Goal: Task Accomplishment & Management: Complete application form

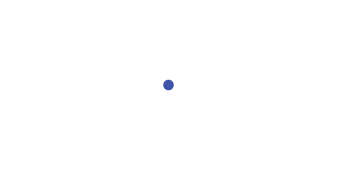
select select "2bed604d-1099-4043-b1bc-2365e8740244"
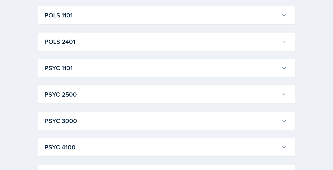
scroll to position [728, 0]
click at [106, 91] on h3 "PSYC 2500" at bounding box center [162, 93] width 235 height 9
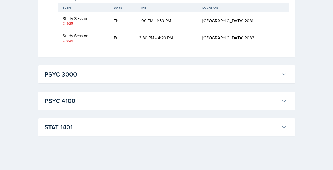
scroll to position [1014, 0]
click at [71, 79] on h3 "PSYC 3000" at bounding box center [162, 74] width 235 height 9
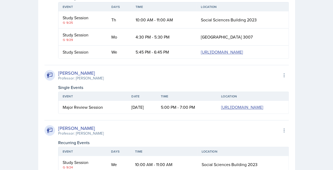
scroll to position [1089, 0]
click at [201, 55] on link "https://teams.microsoft.com/l/meetup-join/19%3ameeting_NjFhYzk0NjktZTkxMy00Nzg0…" at bounding box center [222, 52] width 42 height 6
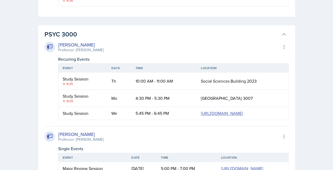
scroll to position [1015, 0]
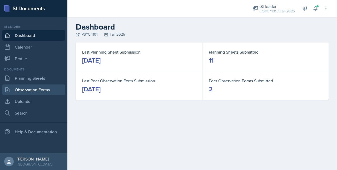
click at [17, 90] on link "Observation Forms" at bounding box center [33, 89] width 63 height 11
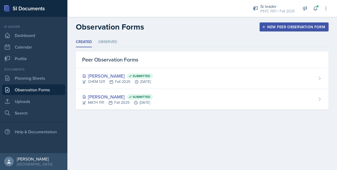
click at [279, 28] on div "New Peer Observation Form" at bounding box center [294, 27] width 62 height 4
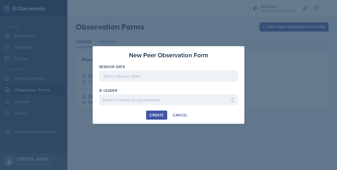
click at [162, 76] on div at bounding box center [168, 75] width 139 height 11
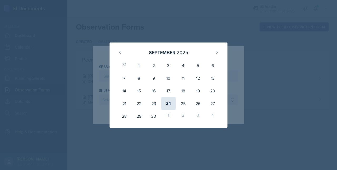
click at [173, 105] on div "24" at bounding box center [168, 103] width 15 height 13
type input "[DATE]"
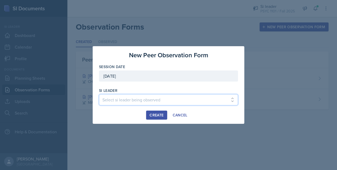
click at [134, 97] on select "Select si leader being observed [PERSON_NAME] / PSYC 2500 / The Phantoms of The…" at bounding box center [168, 99] width 139 height 11
select select "b69d4fe0-baf9-4344-89da-77b9013b47c6"
click at [99, 94] on select "Select si leader being observed [PERSON_NAME] / PSYC 2500 / The Phantoms of The…" at bounding box center [168, 99] width 139 height 11
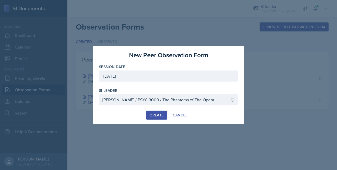
click at [158, 118] on button "Create" at bounding box center [156, 114] width 21 height 9
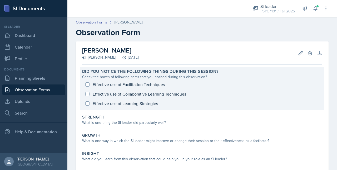
click at [89, 85] on div "Effective use of Facilitation Techniques Effective use of Collaborative Learnin…" at bounding box center [202, 94] width 240 height 28
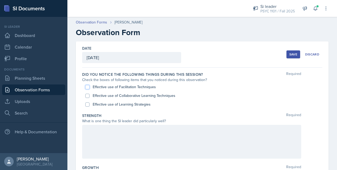
click at [88, 88] on input "Effective use of Facilitation Techniques" at bounding box center [87, 87] width 4 height 4
checkbox input "true"
click at [88, 95] on input "Effective use of Collaborative Learning Techniques" at bounding box center [87, 96] width 4 height 4
checkbox input "true"
click at [89, 103] on input "Effective use of Learning Strategies" at bounding box center [87, 104] width 4 height 4
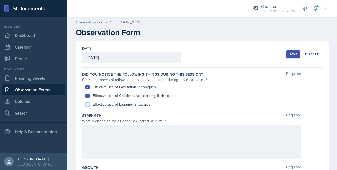
checkbox input "true"
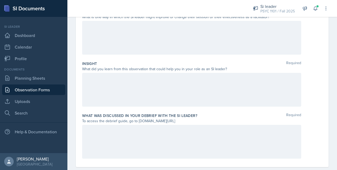
scroll to position [165, 0]
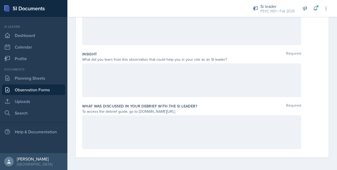
click at [92, 128] on div at bounding box center [191, 132] width 219 height 34
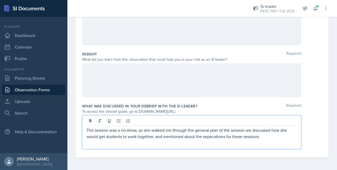
click at [211, 136] on p "The session was a no-show, so she walked me through the general plan of the ses…" at bounding box center [192, 133] width 210 height 13
click at [209, 137] on p "The session was a no-show, so she walked me through the general plan of the ses…" at bounding box center [192, 133] width 210 height 13
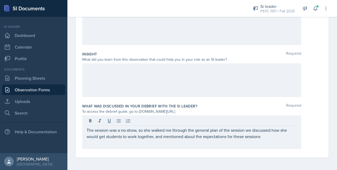
click at [274, 140] on div "The session was a no-show, so she walked me through the general plan of the ses…" at bounding box center [191, 132] width 219 height 34
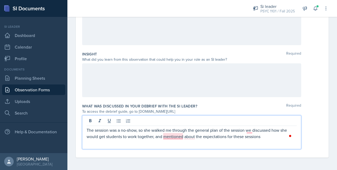
click at [176, 137] on p "The session was a no-show, so she walked me through the general plan of the ses…" at bounding box center [192, 133] width 210 height 13
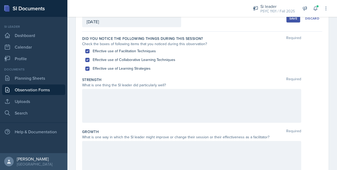
scroll to position [36, 0]
click at [121, 88] on div "What is one thing the SI leader did particularly well?" at bounding box center [191, 86] width 219 height 6
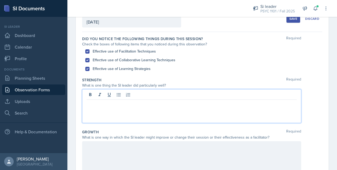
click at [119, 94] on div at bounding box center [191, 106] width 219 height 34
click at [106, 101] on p "Having Themes for the week" at bounding box center [192, 104] width 210 height 6
click at [104, 101] on p "Having Themes for the week" at bounding box center [192, 104] width 210 height 6
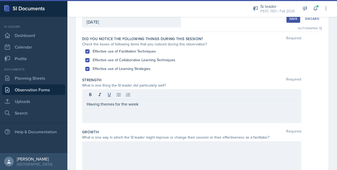
click at [148, 108] on div "Having themes for the week" at bounding box center [191, 106] width 219 height 34
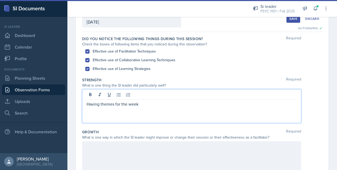
click at [145, 106] on p "Having themes for the week" at bounding box center [192, 104] width 210 height 6
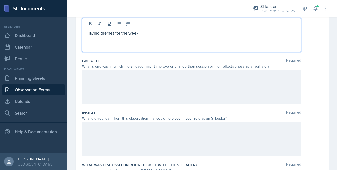
scroll to position [109, 0]
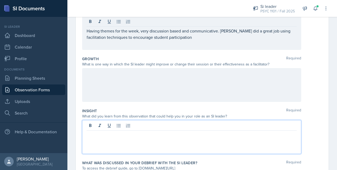
click at [113, 125] on div at bounding box center [191, 137] width 219 height 34
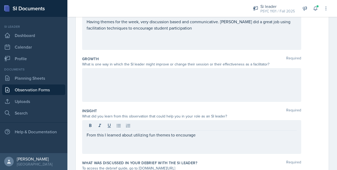
click at [156, 91] on div at bounding box center [191, 85] width 219 height 34
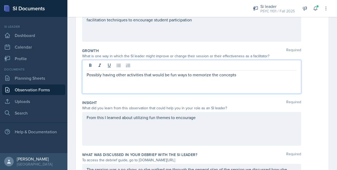
scroll to position [98, 0]
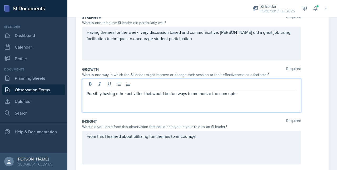
click at [181, 39] on p "Having themes for the week, very discussion based and communicative. [PERSON_NA…" at bounding box center [192, 35] width 210 height 13
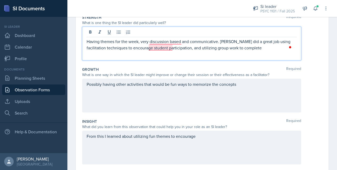
click at [155, 45] on p "Having themes for the week, very discussion based and communicative. [PERSON_NA…" at bounding box center [192, 44] width 210 height 13
click at [245, 50] on p "Having themes for the week, very discussion based and communicative. [PERSON_NA…" at bounding box center [192, 44] width 210 height 13
click at [164, 41] on p "Having themes for the week, very discussion based and communicative. [PERSON_NA…" at bounding box center [192, 44] width 210 height 13
click at [223, 50] on p "Having themes for the week, very discussion-based and communicative. [PERSON_NA…" at bounding box center [192, 44] width 210 height 13
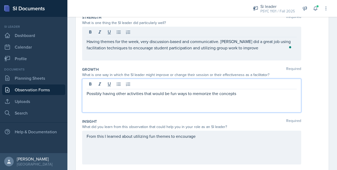
click at [236, 82] on div "Possibly having other activities that would be fun ways to memorize the concepts" at bounding box center [191, 96] width 219 height 34
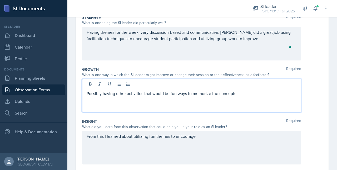
click at [263, 96] on p "Possibly having other activities that would be fun ways to memorize the concepts" at bounding box center [192, 93] width 210 height 6
click at [230, 93] on p "Possibly having other activities that would be fun ways to memorize the concepts" at bounding box center [192, 93] width 210 height 6
click at [241, 94] on p "Possibly having other activities that would be fun ways to memorize the concepts" at bounding box center [192, 93] width 210 height 6
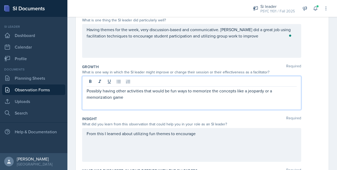
click at [202, 138] on div "From this I learned about utilizing fun themes to encourage" at bounding box center [191, 145] width 219 height 34
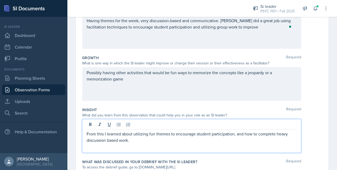
scroll to position [165, 0]
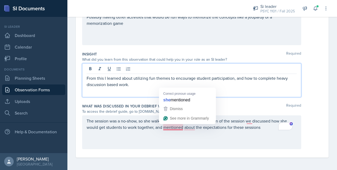
click at [177, 127] on p "The session was a no-show, so she walked me through the general plan of the ses…" at bounding box center [192, 124] width 210 height 13
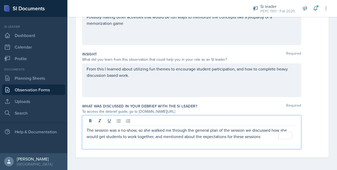
click at [169, 135] on p "The session was a no-show, so she walked me through the general plan of the ses…" at bounding box center [192, 133] width 210 height 13
click at [170, 138] on p "The session was a no-show, so she walked me through the general plan of the ses…" at bounding box center [192, 133] width 210 height 13
click at [198, 136] on p "The session was a no-show, so she walked me through the general plan of the ses…" at bounding box center [192, 133] width 210 height 13
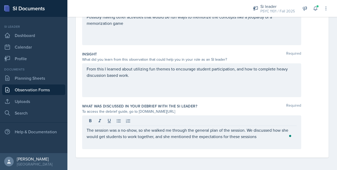
click at [263, 139] on div "The session was a no-show, so she walked me through the general plan of the ses…" at bounding box center [191, 132] width 219 height 34
click at [262, 139] on div "The session was a no-show, so she walked me through the general plan of the ses…" at bounding box center [191, 132] width 219 height 34
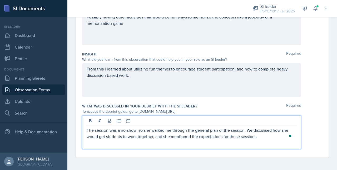
click at [267, 133] on p "The session was a no-show, so she walked me through the general plan of the ses…" at bounding box center [192, 133] width 210 height 13
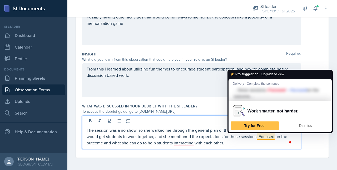
click at [303, 123] on span "Dismiss" at bounding box center [305, 125] width 13 height 4
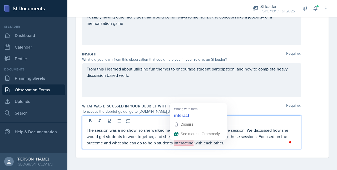
click at [188, 143] on p "The session was a no-show, so she walked me through the general plan of the ses…" at bounding box center [192, 136] width 210 height 19
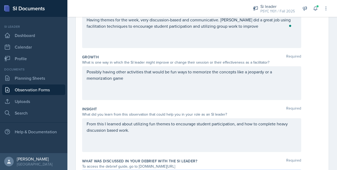
scroll to position [108, 0]
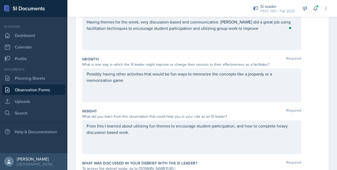
click at [149, 137] on div "From this I learned about utilizing fun themes to encourage student participati…" at bounding box center [191, 137] width 219 height 34
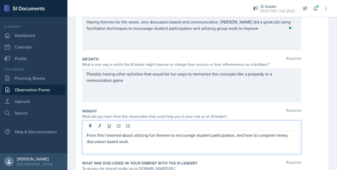
scroll to position [118, 0]
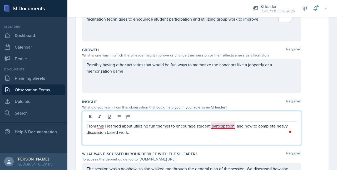
click at [214, 125] on p "From this I learned about utilizing fun themes to encourage student participati…" at bounding box center [192, 129] width 210 height 13
click at [104, 136] on div "From this I learned about utilizing fun themes to encourage student participati…" at bounding box center [191, 128] width 219 height 34
click at [102, 134] on p "From this I learned about utilizing fun themes to encourage student participati…" at bounding box center [192, 129] width 210 height 13
click at [133, 131] on p "From this I learned about utilizing fun themes to encourage student participati…" at bounding box center [192, 129] width 210 height 13
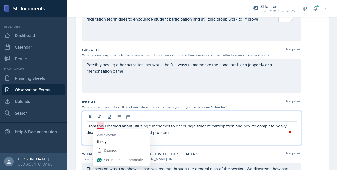
click at [101, 124] on p "From this I learned about utilizing fun themes to encourage student participati…" at bounding box center [192, 129] width 210 height 13
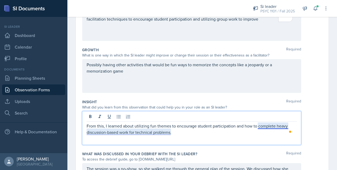
click at [273, 124] on p "From this, I learned about utilizing fun themes to encourage student participat…" at bounding box center [192, 129] width 210 height 13
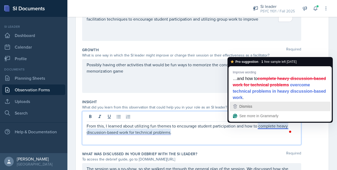
click at [248, 102] on div "Dismiss" at bounding box center [246, 106] width 14 height 8
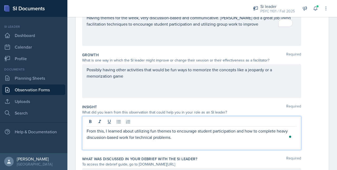
scroll to position [112, 0]
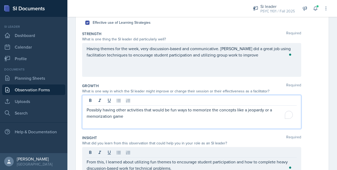
click at [137, 108] on p "Possibly having other activities that would be fun ways to memorize the concept…" at bounding box center [192, 113] width 210 height 13
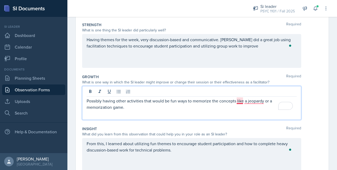
click at [241, 99] on p "Possibly having other activities that would be fun ways to memorize the concept…" at bounding box center [192, 104] width 210 height 13
click at [252, 99] on p "Possibly having other activities that would be fun ways to memorize the concept…" at bounding box center [192, 104] width 210 height 13
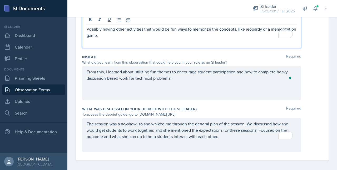
scroll to position [165, 0]
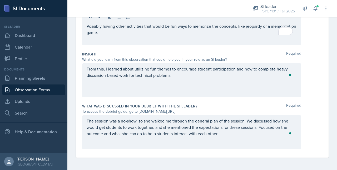
drag, startPoint x: 138, startPoint y: 111, endPoint x: 193, endPoint y: 112, distance: 55.1
click at [193, 112] on div "To access the debrief guide, go to [DOMAIN_NAME][URL]" at bounding box center [191, 112] width 219 height 6
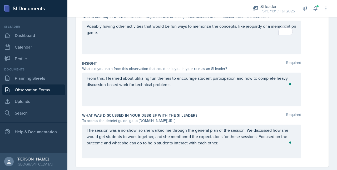
copy div "[DOMAIN_NAME][URL]"
click at [217, 113] on div "What was discussed in your debrief with the SI Leader? Required" at bounding box center [202, 115] width 240 height 5
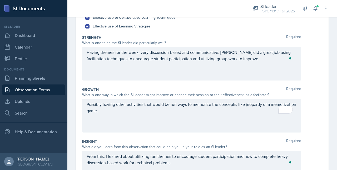
scroll to position [78, 0]
click at [246, 64] on div "Having themes for the week, very discussion-based and communicative. [PERSON_NA…" at bounding box center [191, 64] width 219 height 34
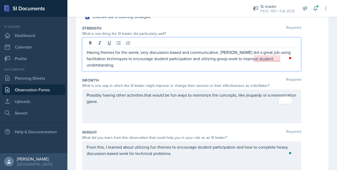
click at [266, 59] on p "Having themes for the week, very discussion-based and communicative. [PERSON_NA…" at bounding box center [192, 58] width 210 height 19
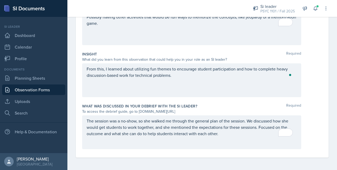
click at [230, 133] on p "The session was a no-show, so she walked me through the general plan of the ses…" at bounding box center [192, 127] width 210 height 19
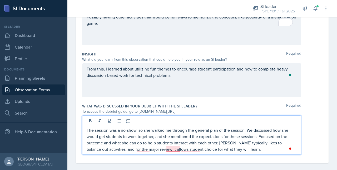
click at [178, 146] on p "The session was a no-show, so she walked me through the general plan of the ses…" at bounding box center [192, 139] width 210 height 25
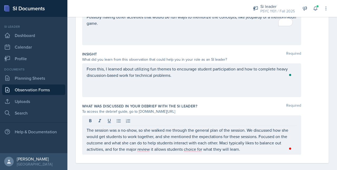
click at [192, 152] on div "The session was a no-show, so she walked me through the general plan of the ses…" at bounding box center [191, 134] width 219 height 39
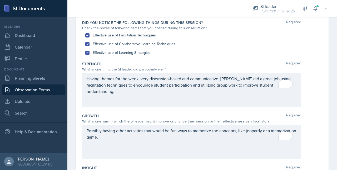
scroll to position [50, 0]
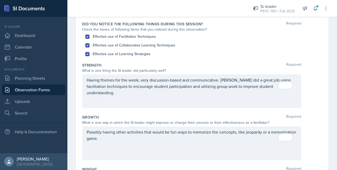
click at [291, 106] on div "Having themes for the week, very discussion-based and communicative. [PERSON_NA…" at bounding box center [191, 91] width 219 height 34
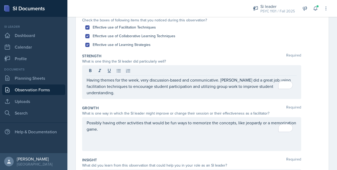
click at [291, 106] on span "Required" at bounding box center [294, 107] width 15 height 5
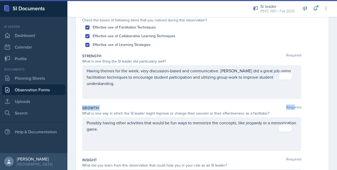
drag, startPoint x: 291, startPoint y: 106, endPoint x: 254, endPoint y: 101, distance: 36.7
click at [254, 101] on div "Did you notice the following things during this session? Required Check the box…" at bounding box center [202, 135] width 240 height 255
click at [254, 101] on div "Strength Required What is one thing the SI leader did particularly well? Having…" at bounding box center [202, 77] width 240 height 52
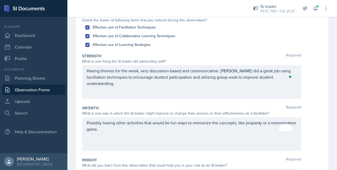
click at [166, 132] on div "Possibly having other activities that would be fun ways to memorize the concept…" at bounding box center [191, 134] width 219 height 34
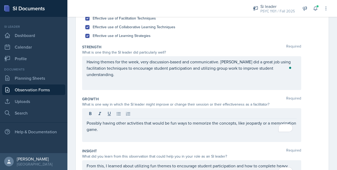
click at [141, 133] on div "Possibly having other activities that would be fun ways to memorize the concept…" at bounding box center [191, 125] width 219 height 34
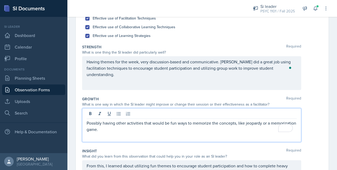
click at [137, 131] on p "Possibly having other activities that would be fun ways to memorize the concept…" at bounding box center [192, 126] width 210 height 13
click at [120, 129] on p "Possibly having other activities that would be fun ways to memorize the concept…" at bounding box center [192, 126] width 210 height 13
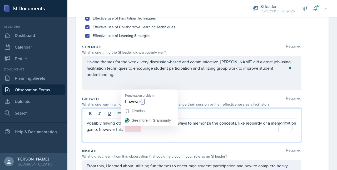
click at [131, 128] on p "Possibly having other activities that would be fun ways to memorize the concept…" at bounding box center [192, 126] width 210 height 13
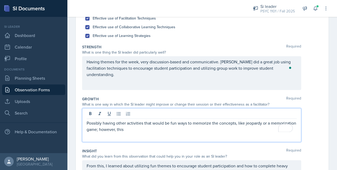
click at [163, 130] on p "Possibly having other activities that would be fun ways to memorize the concept…" at bounding box center [192, 126] width 210 height 13
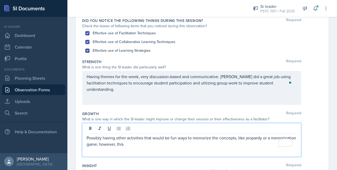
scroll to position [0, 0]
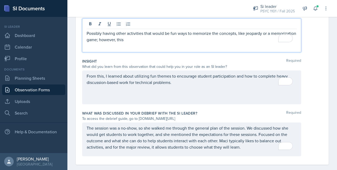
click at [195, 83] on p "From this, I learned about utilizing fun themes to encourage student participat…" at bounding box center [192, 79] width 210 height 13
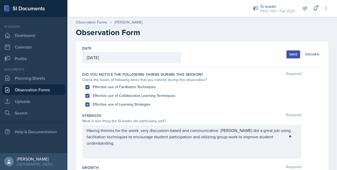
click at [287, 54] on button "Save" at bounding box center [294, 54] width 14 height 8
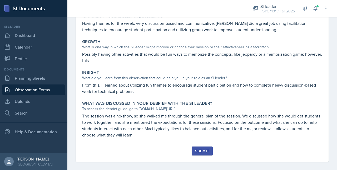
scroll to position [110, 0]
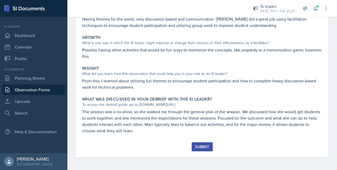
click at [195, 145] on div "Submit" at bounding box center [202, 146] width 14 height 4
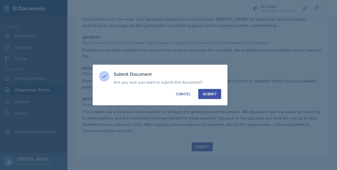
click at [214, 91] on div "Submit" at bounding box center [210, 93] width 14 height 5
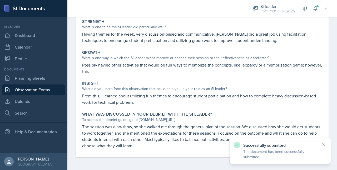
scroll to position [95, 0]
